Goal: Feedback & Contribution: Leave review/rating

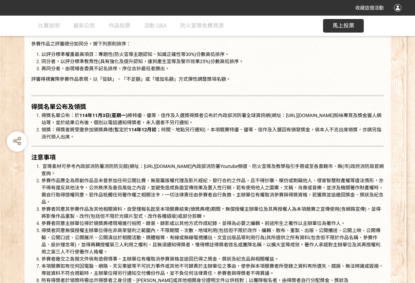
scroll to position [1019, 0]
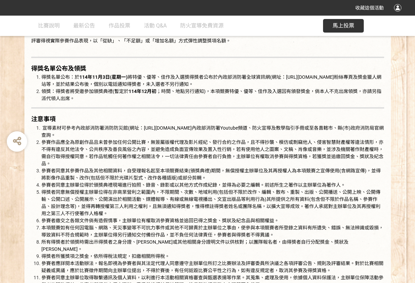
click at [351, 30] on button "馬上投票" at bounding box center [343, 26] width 41 height 14
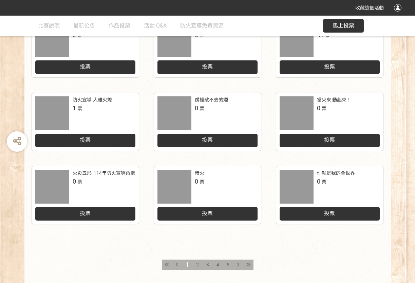
scroll to position [306, 0]
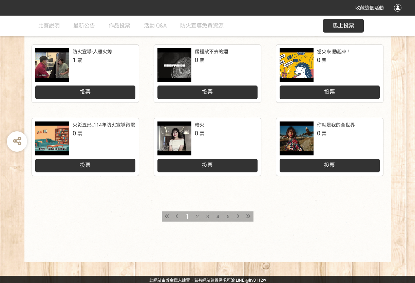
click at [229, 214] on span "5" at bounding box center [228, 216] width 3 height 5
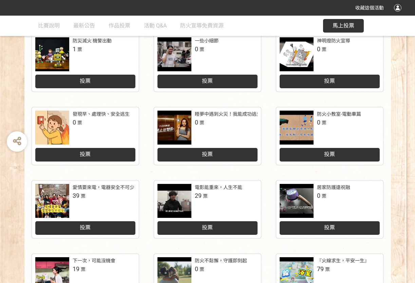
scroll to position [272, 0]
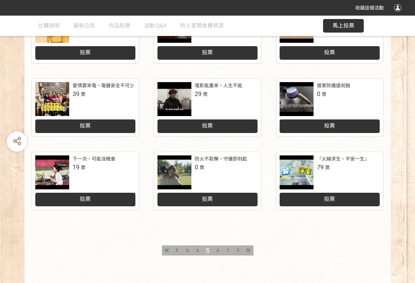
click at [313, 198] on div "投票" at bounding box center [330, 200] width 100 height 14
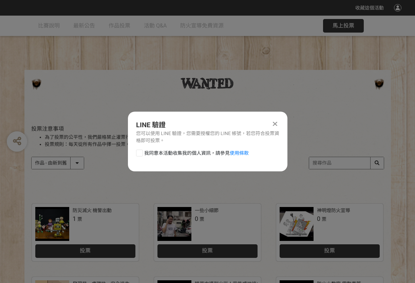
click at [140, 152] on div at bounding box center [139, 153] width 7 height 7
checkbox input "true"
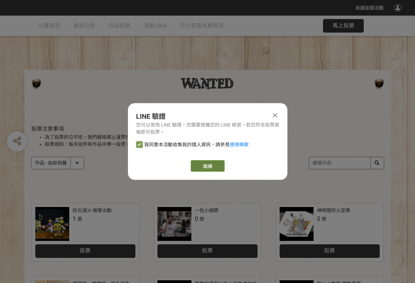
click at [205, 170] on link "繼續" at bounding box center [208, 166] width 34 height 12
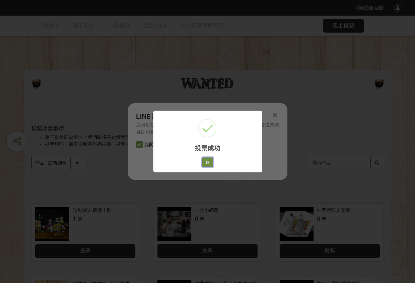
click at [209, 161] on button "好" at bounding box center [207, 163] width 11 height 10
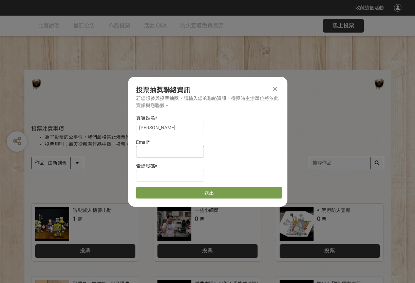
click at [174, 148] on input at bounding box center [170, 152] width 68 height 12
click at [212, 132] on div "真實姓名 * [PERSON_NAME]" at bounding box center [209, 124] width 146 height 19
click at [163, 151] on input at bounding box center [170, 152] width 68 height 12
type input "[EMAIL_ADDRESS][DOMAIN_NAME]"
click at [161, 175] on input at bounding box center [170, 176] width 68 height 12
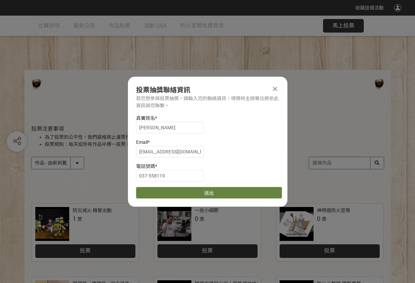
click at [178, 188] on button "送出" at bounding box center [209, 193] width 146 height 12
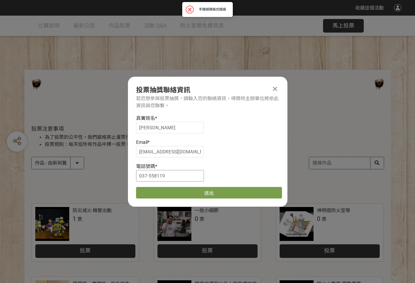
drag, startPoint x: 166, startPoint y: 176, endPoint x: 94, endPoint y: 177, distance: 71.3
click at [150, 176] on input "037-558119" at bounding box center [170, 176] width 68 height 12
drag, startPoint x: 147, startPoint y: 175, endPoint x: 108, endPoint y: 174, distance: 39.4
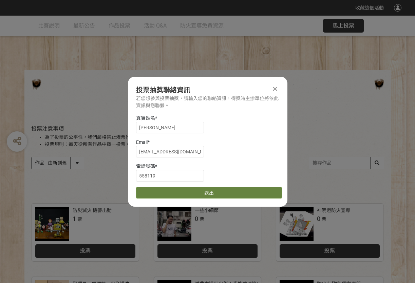
click at [177, 194] on button "送出" at bounding box center [209, 193] width 146 height 12
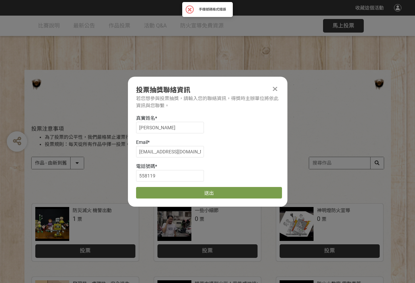
drag, startPoint x: 175, startPoint y: 184, endPoint x: 169, endPoint y: 184, distance: 5.1
click at [169, 184] on div "真實姓名 * [PERSON_NAME] * [EMAIL_ADDRESS][DOMAIN_NAME] 電話號碼 * 558119 送出" at bounding box center [208, 157] width 160 height 84
drag, startPoint x: 167, startPoint y: 177, endPoint x: 10, endPoint y: 168, distance: 157.2
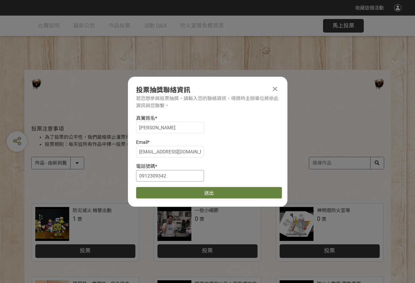
type input "0912309342"
click at [148, 194] on button "送出" at bounding box center [209, 193] width 146 height 12
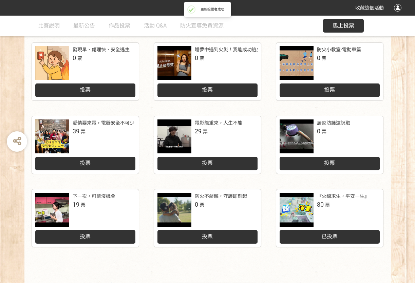
scroll to position [272, 0]
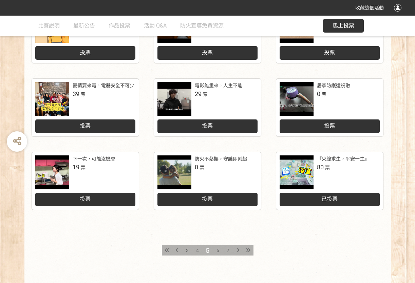
click at [219, 6] on div "收藏這個活動" at bounding box center [208, 8] width 388 height 12
